Goal: Task Accomplishment & Management: Manage account settings

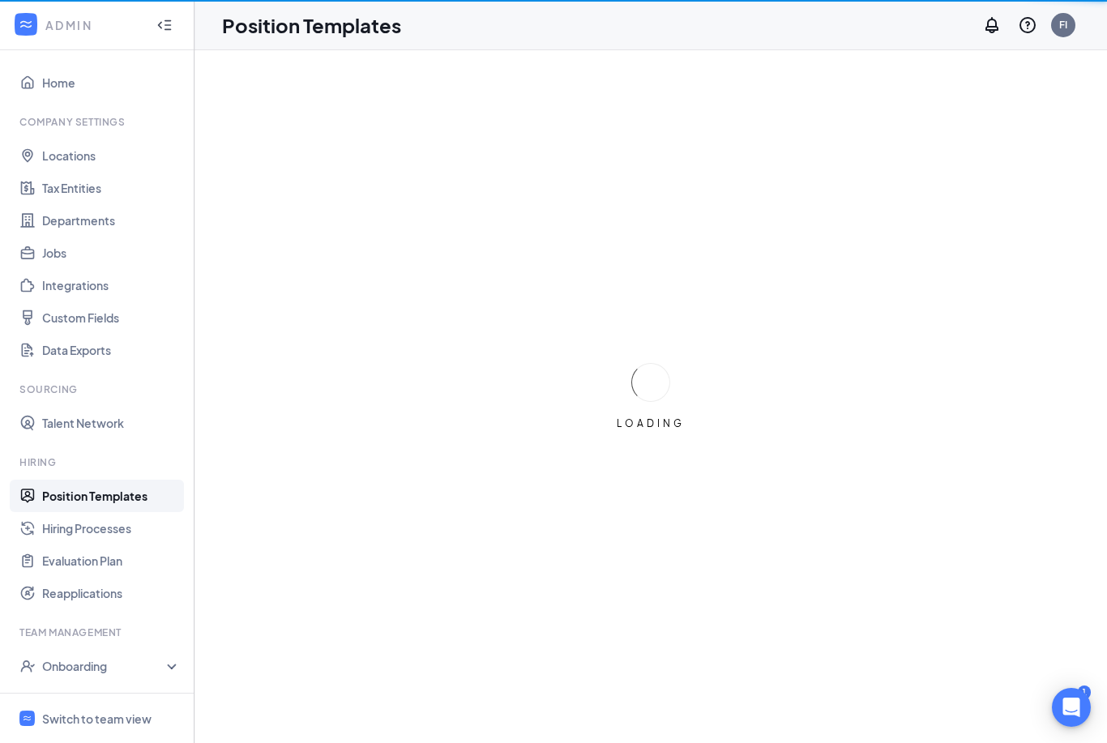
scroll to position [45, 0]
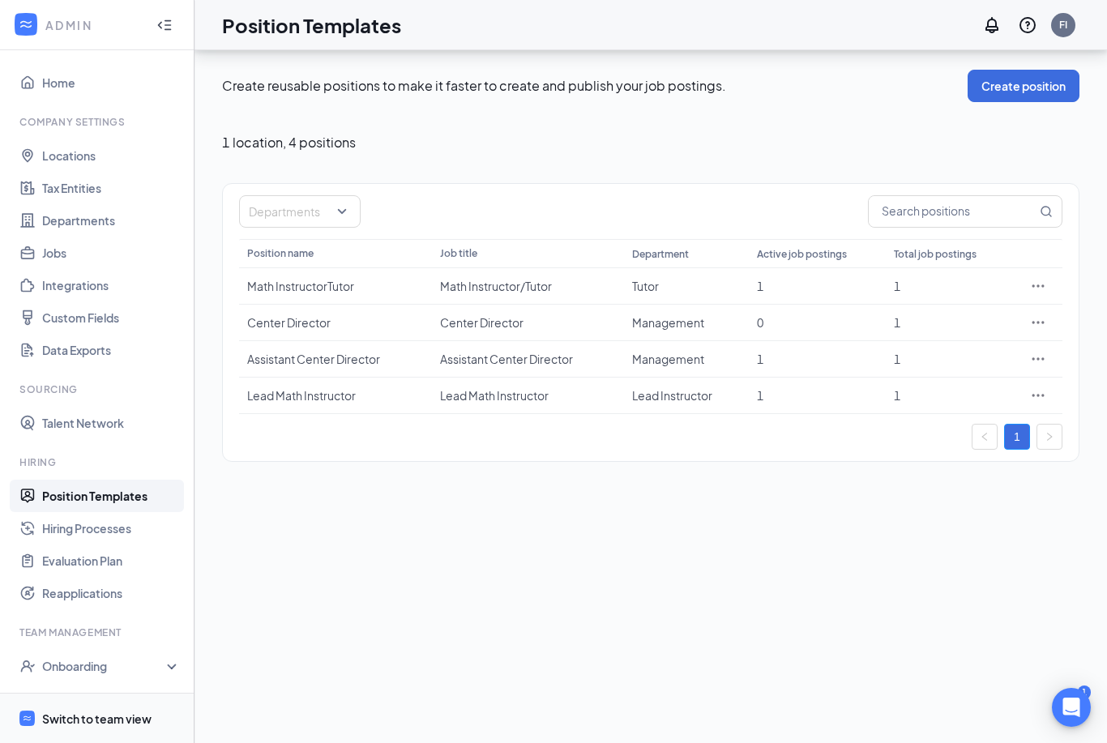
click at [100, 717] on div "Switch to team view" at bounding box center [96, 719] width 109 height 16
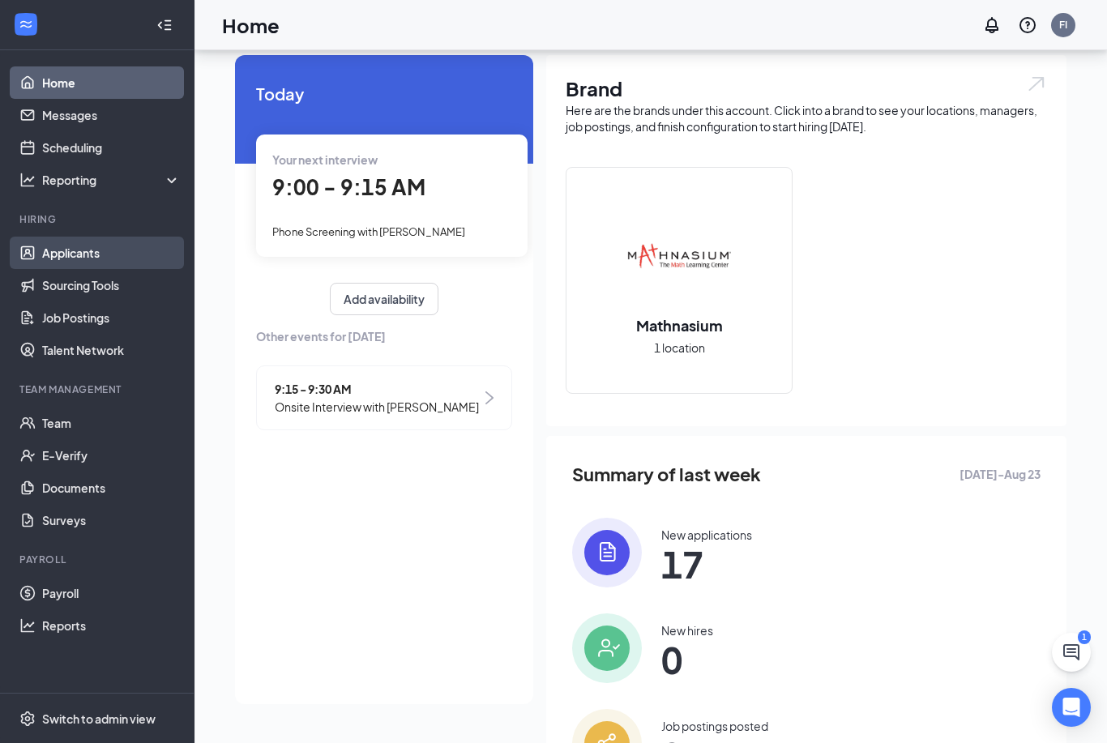
click at [75, 249] on link "Applicants" at bounding box center [111, 253] width 139 height 32
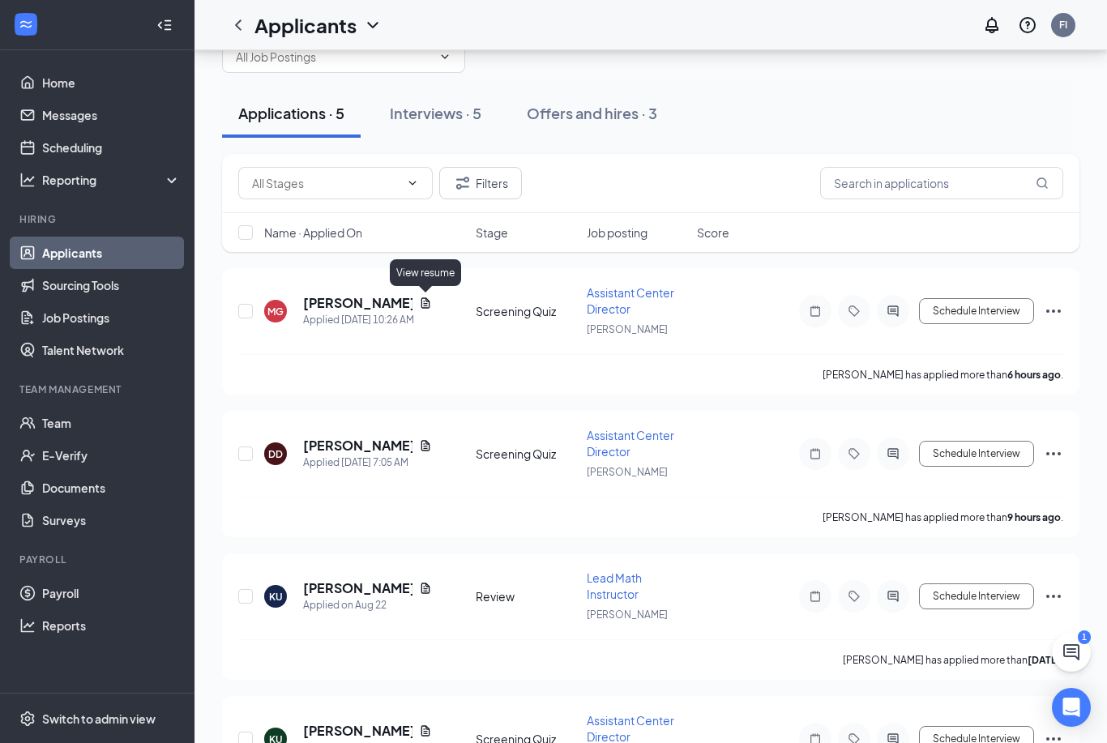
click at [438, 271] on div "View resume" at bounding box center [425, 272] width 71 height 27
click at [427, 261] on div "View resume" at bounding box center [425, 272] width 71 height 27
click at [432, 274] on div "View resume" at bounding box center [425, 272] width 71 height 27
click at [432, 278] on div "View resume" at bounding box center [425, 272] width 71 height 27
click at [422, 274] on div "View resume" at bounding box center [425, 272] width 71 height 27
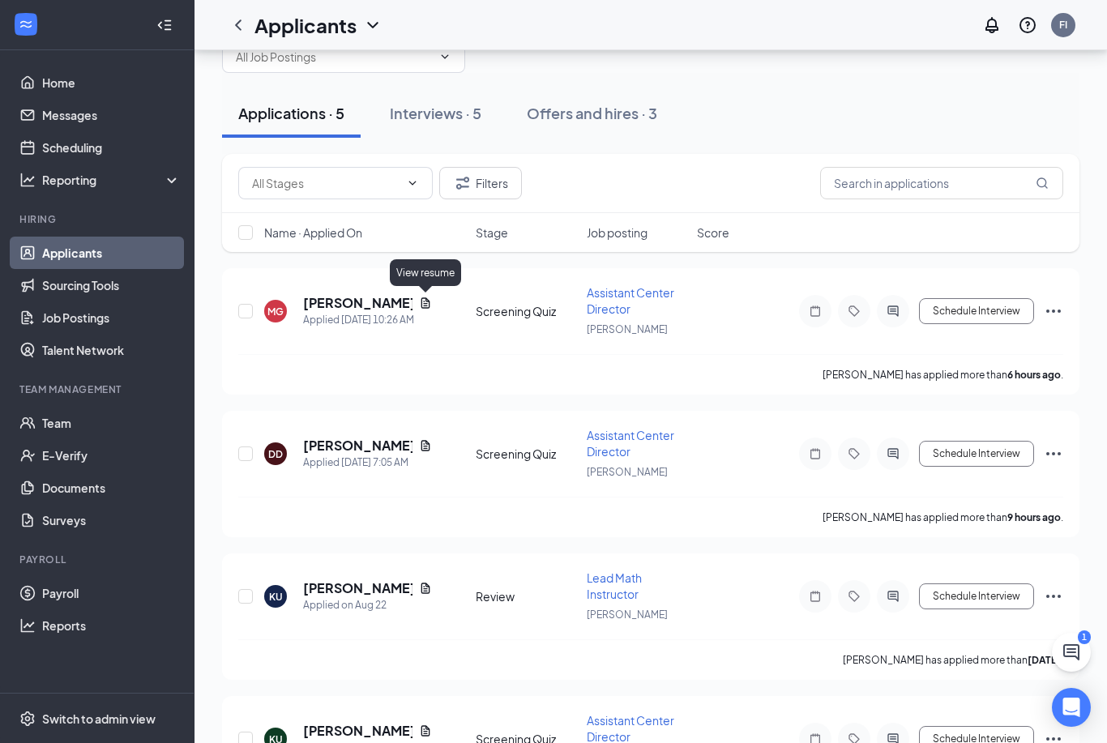
click at [434, 267] on div "View resume" at bounding box center [425, 272] width 71 height 27
click at [435, 271] on div "View resume" at bounding box center [425, 272] width 71 height 27
click at [421, 299] on icon "Document" at bounding box center [425, 302] width 9 height 11
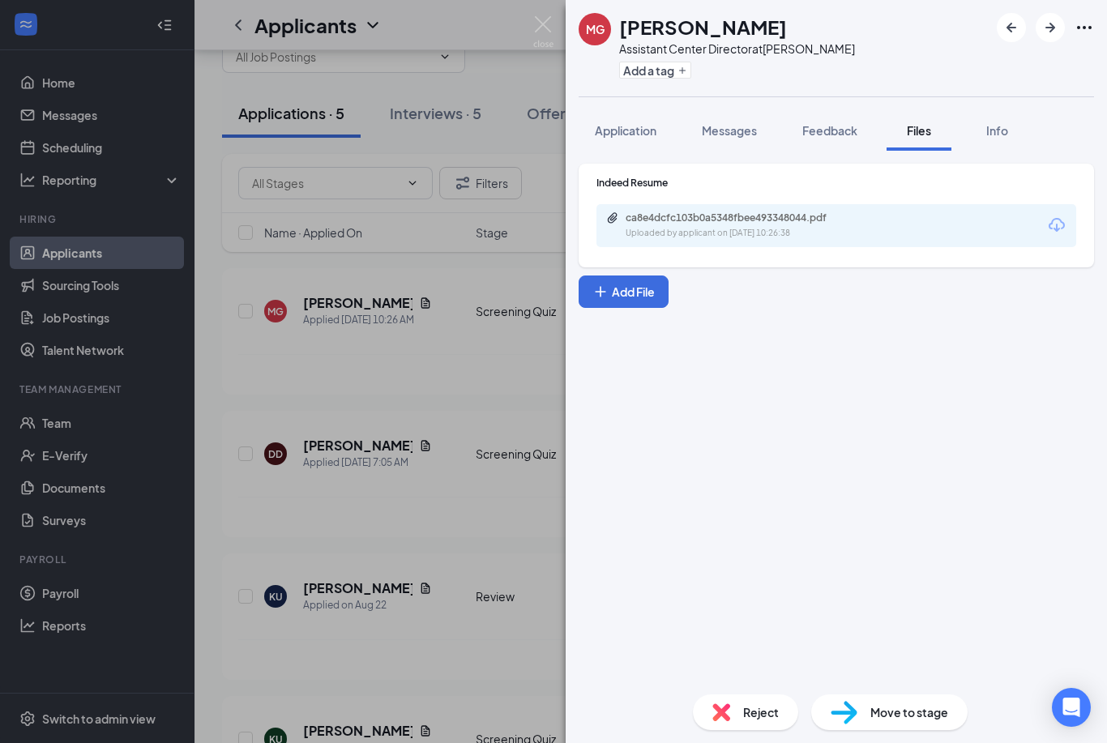
click at [1050, 229] on icon "Download" at bounding box center [1056, 225] width 19 height 19
click at [543, 32] on img at bounding box center [543, 32] width 20 height 32
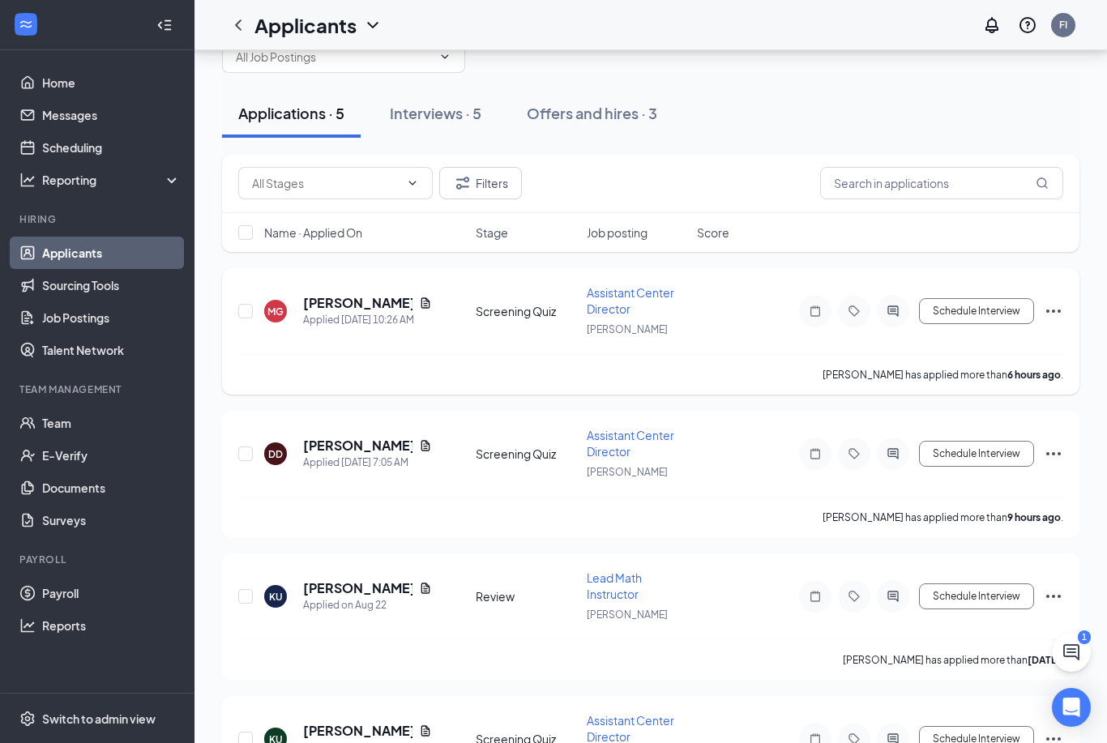
click at [1055, 308] on icon "Ellipses" at bounding box center [1053, 310] width 19 height 19
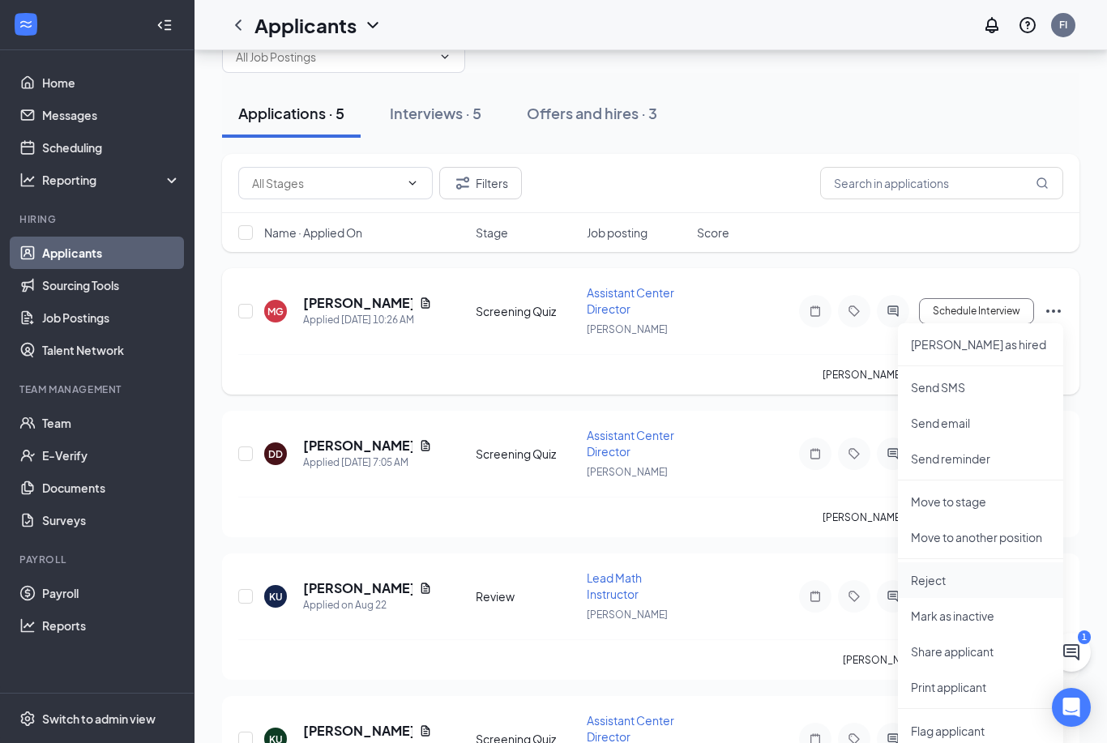
click at [934, 579] on p "Reject" at bounding box center [980, 580] width 139 height 16
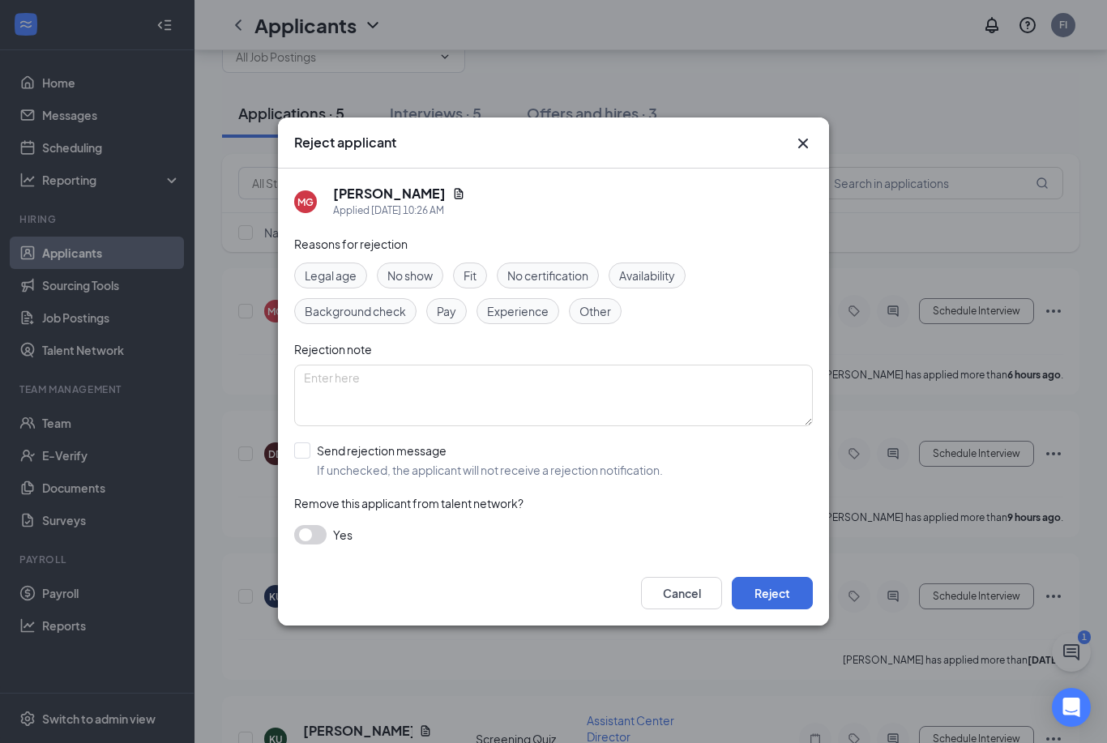
click at [289, 443] on div "MG MARQUIS GIVENS Applied Today 10:26 AM Reasons for rejection Legal age No sho…" at bounding box center [553, 365] width 551 height 392
click at [301, 454] on input "Send rejection message If unchecked, the applicant will not receive a rejection…" at bounding box center [478, 460] width 369 height 36
checkbox input "true"
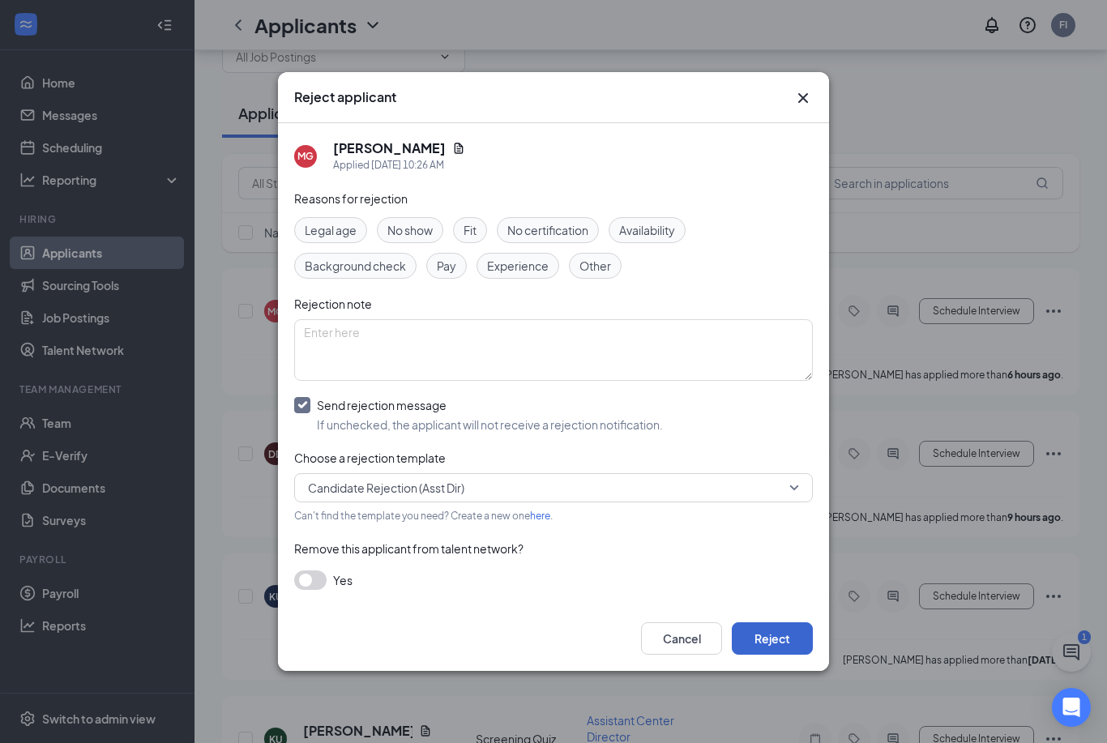
click at [776, 650] on button "Reject" at bounding box center [772, 638] width 81 height 32
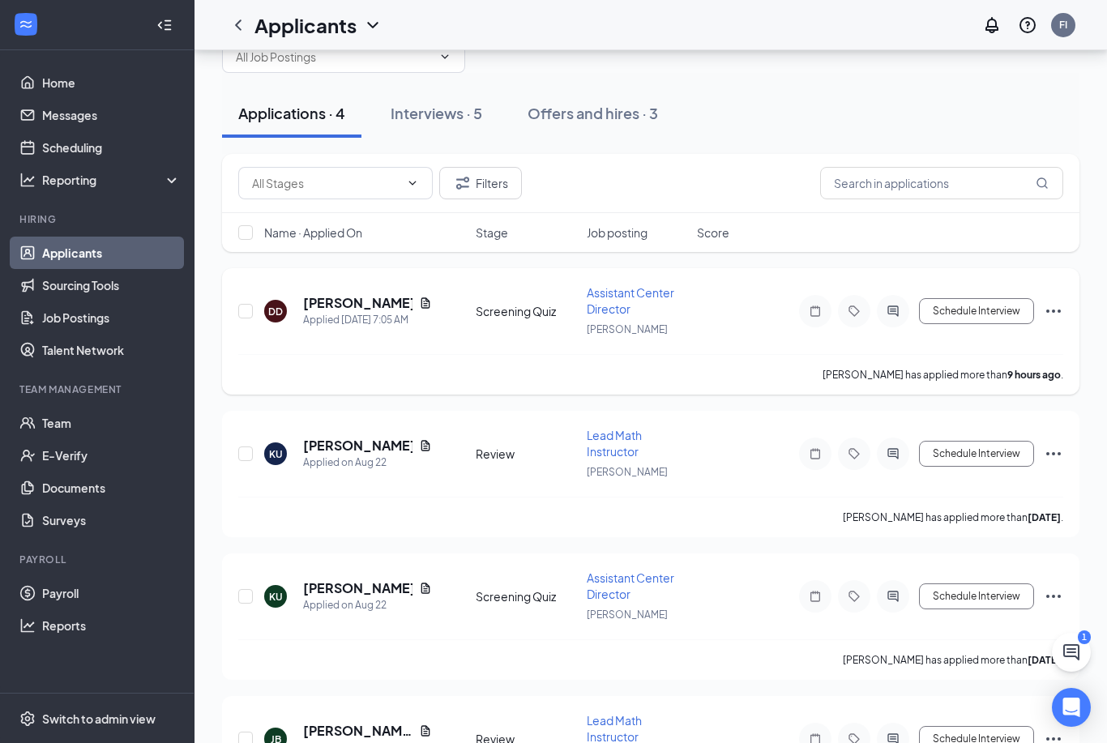
click at [419, 303] on icon "Document" at bounding box center [425, 303] width 13 height 13
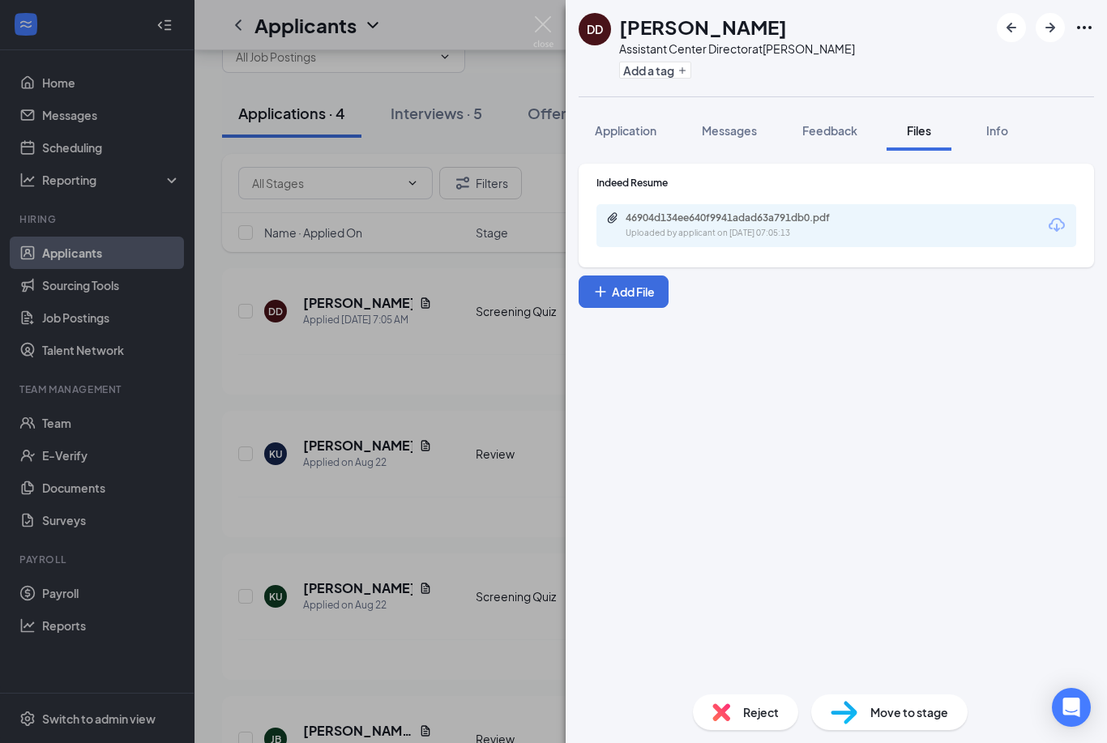
click at [959, 216] on div "46904d134ee640f9941adad63a791db0.pdf Uploaded by applicant on Aug 26, 2025 at 0…" at bounding box center [836, 225] width 480 height 43
click at [999, 223] on div "46904d134ee640f9941adad63a791db0.pdf Uploaded by applicant on Aug 26, 2025 at 0…" at bounding box center [836, 225] width 480 height 43
click at [1058, 228] on icon "Download" at bounding box center [1056, 225] width 19 height 19
click at [276, 385] on div "DD Doria Davis Assistant Center Director at Clinton Add a tag Application Messa…" at bounding box center [553, 371] width 1107 height 743
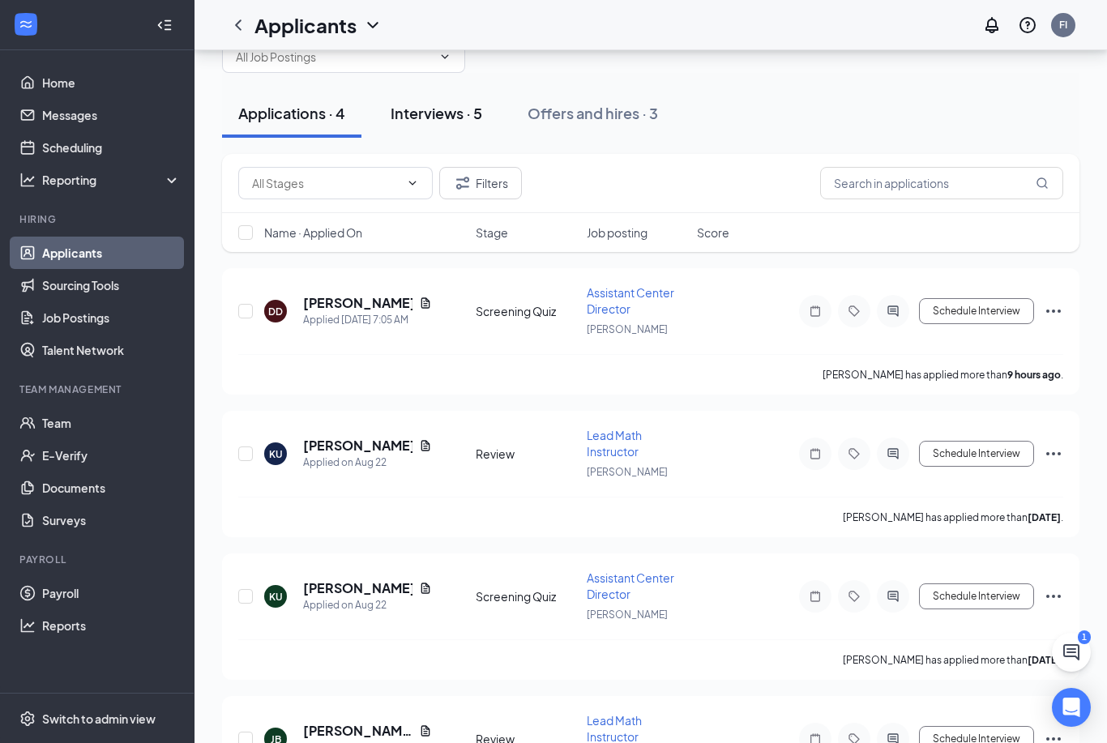
click at [443, 113] on div "Interviews · 5" at bounding box center [437, 113] width 92 height 20
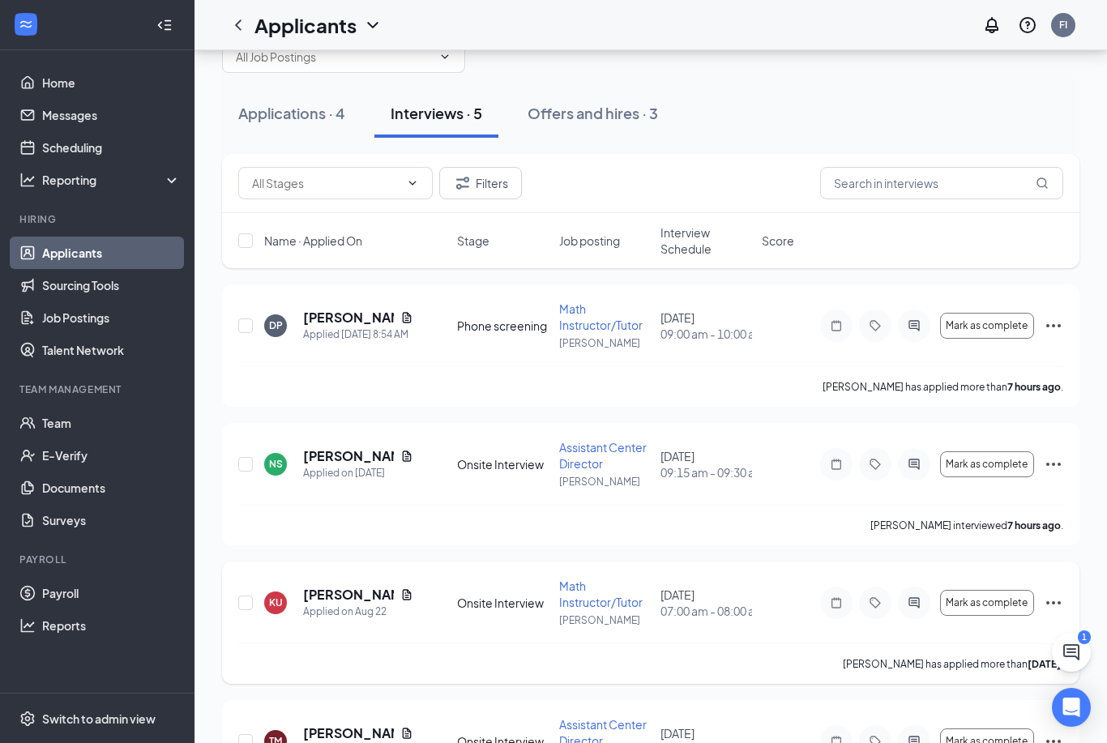
click at [416, 564] on div "KU Kyleen Urtola Applied on Aug 22 Onsite Interview Math Instructor/Tutor Clint…" at bounding box center [650, 623] width 857 height 122
click at [280, 106] on div "Applications · 4" at bounding box center [291, 113] width 107 height 20
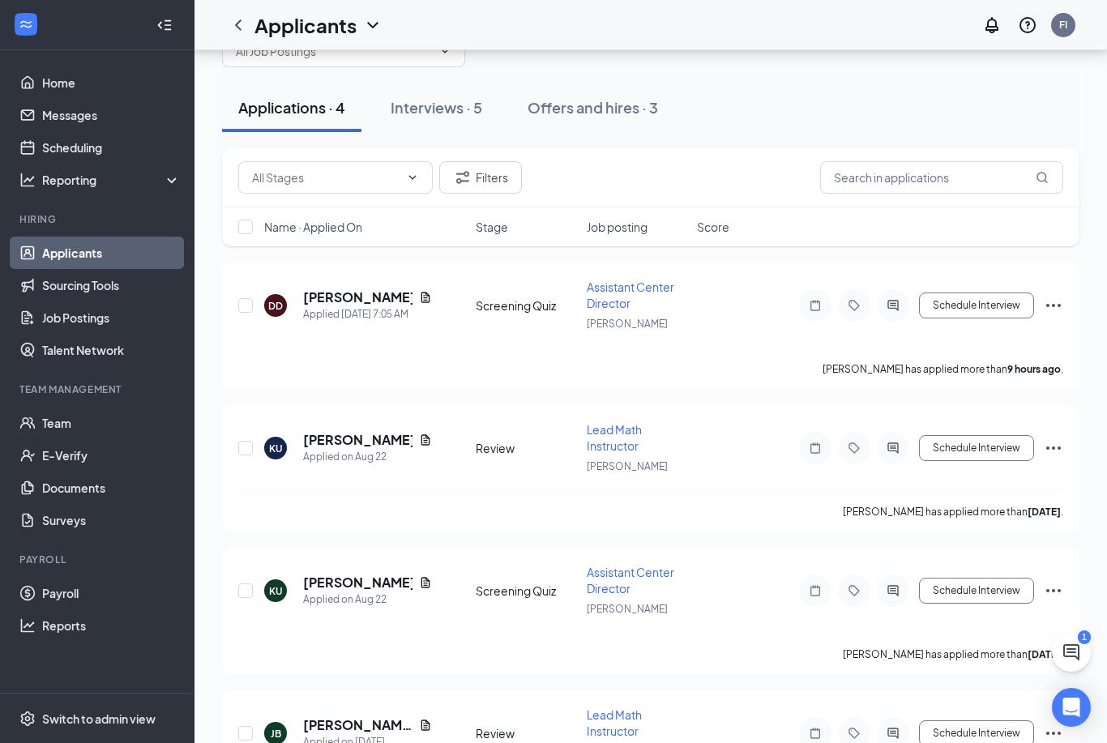
scroll to position [86, 0]
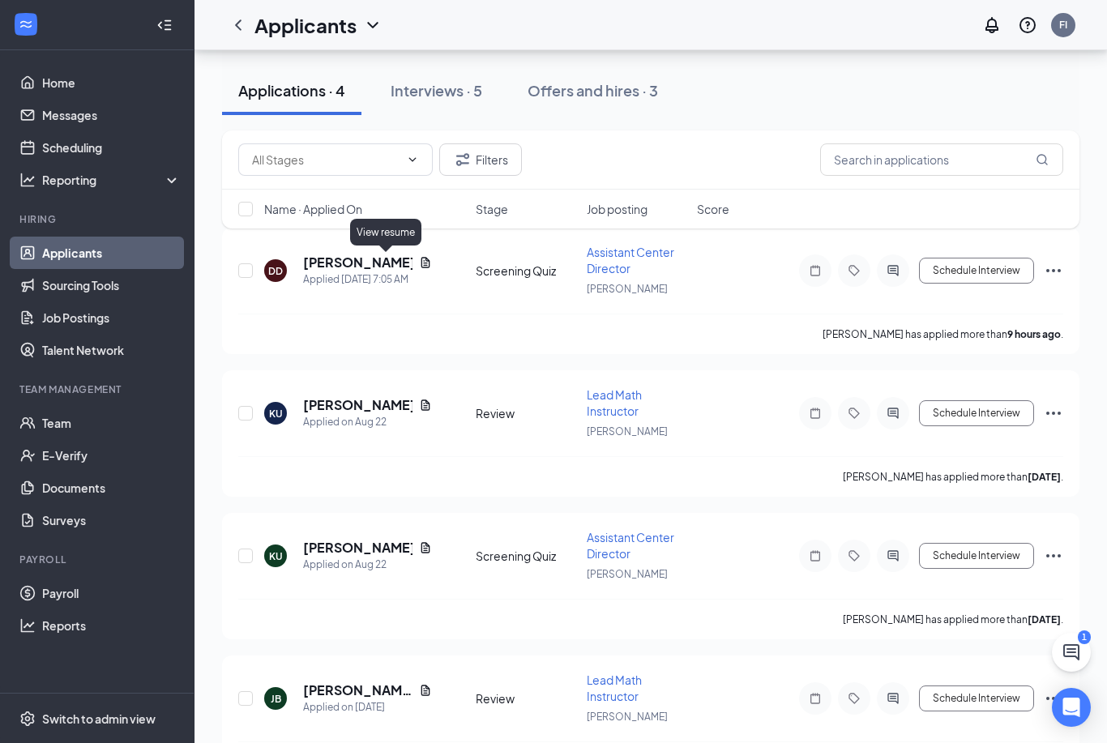
click at [391, 231] on div "View resume" at bounding box center [385, 232] width 71 height 27
click at [387, 226] on div "View resume" at bounding box center [385, 232] width 71 height 27
click at [390, 229] on div "View resume" at bounding box center [385, 232] width 71 height 27
click at [385, 231] on div "View resume" at bounding box center [385, 232] width 71 height 27
click at [387, 233] on div "View resume" at bounding box center [385, 232] width 71 height 27
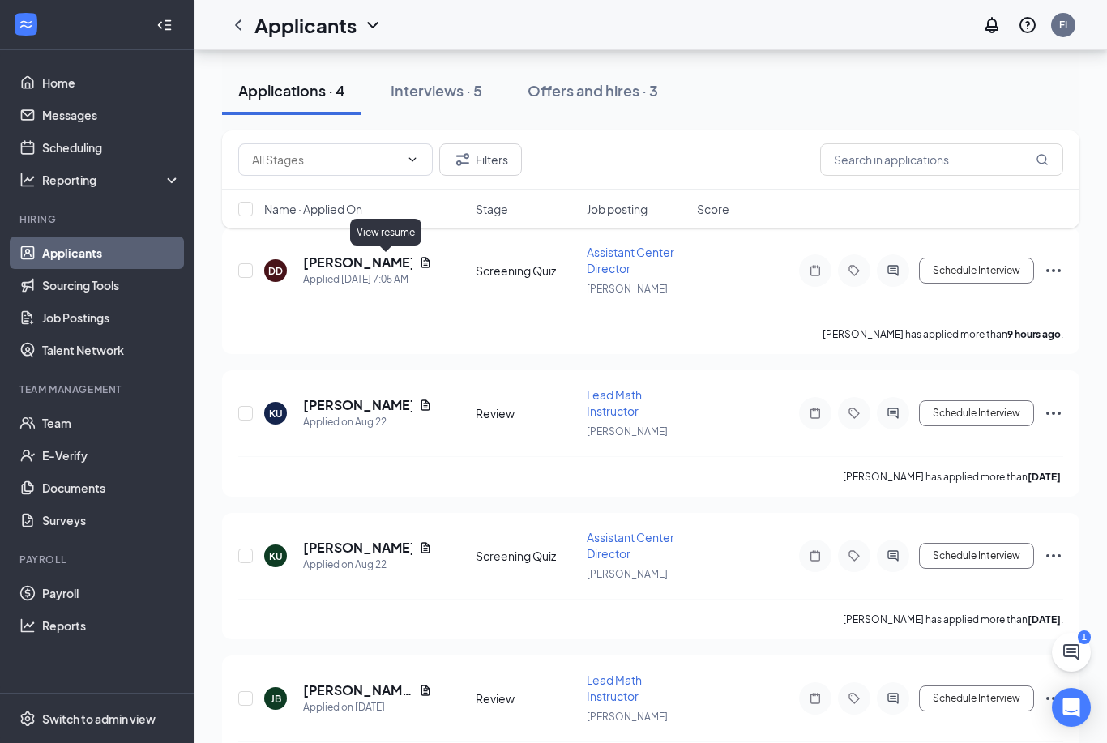
click at [386, 226] on div "View resume" at bounding box center [385, 232] width 71 height 27
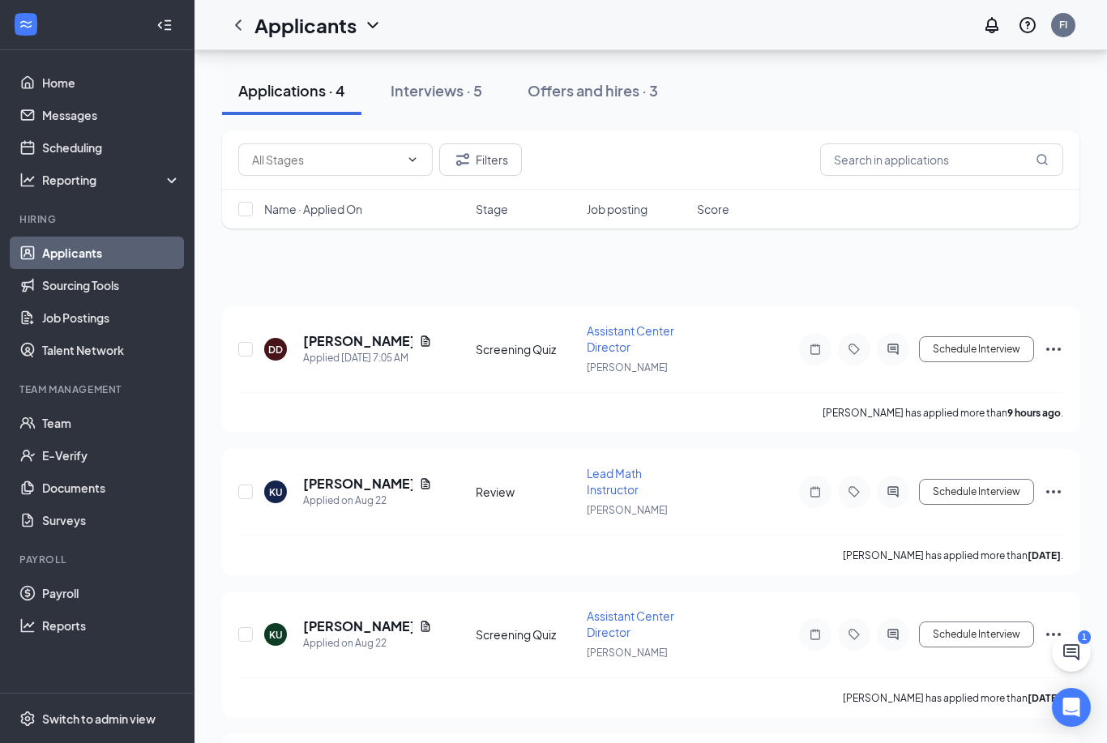
scroll to position [0, 0]
